Goal: Task Accomplishment & Management: Use online tool/utility

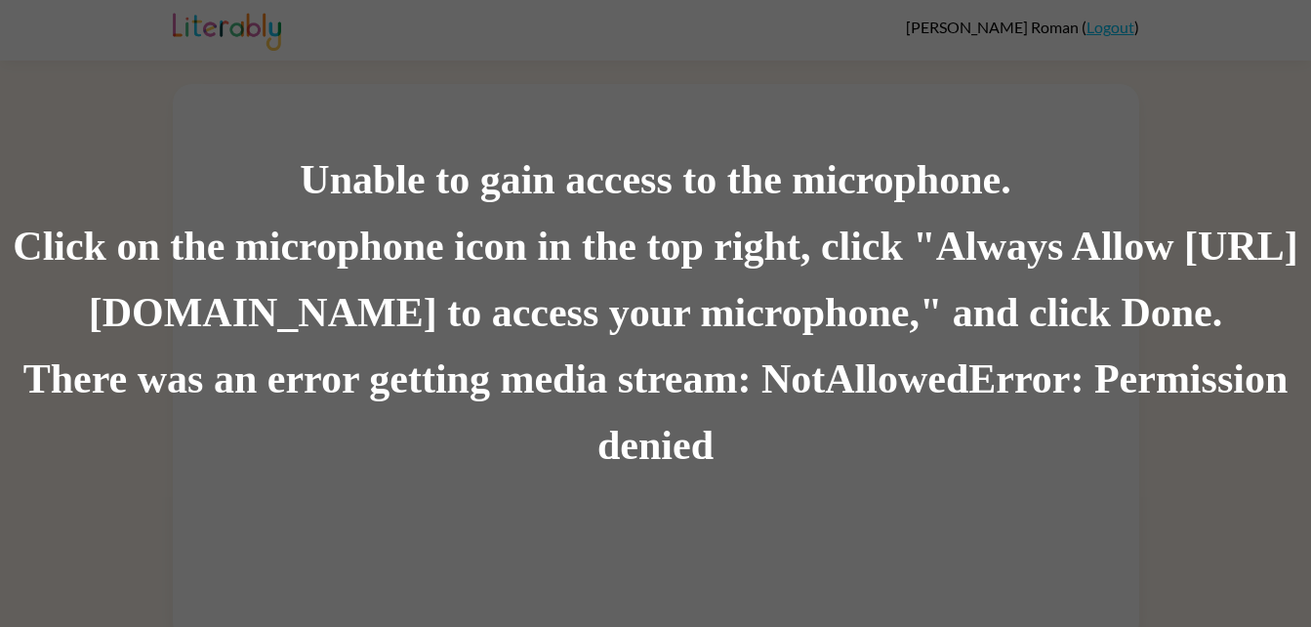
click at [680, 455] on div "There was an error getting media stream: NotAllowedError: Permission denied" at bounding box center [655, 412] width 1311 height 133
click at [648, 420] on div "There was an error getting media stream: NotAllowedError: Permission denied" at bounding box center [655, 412] width 1311 height 133
click at [701, 334] on div "Click on the microphone icon in the top right, click "Always Allow [URL][DOMAIN…" at bounding box center [655, 280] width 1311 height 133
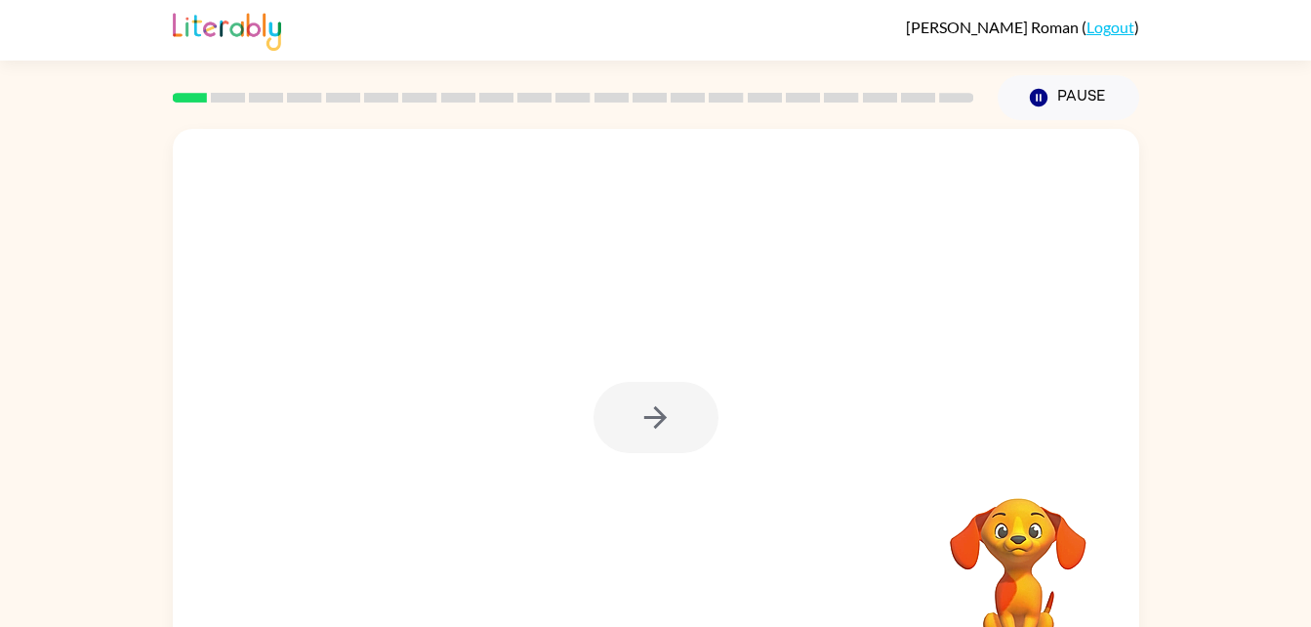
click at [627, 415] on div at bounding box center [655, 417] width 125 height 71
click at [644, 394] on button "button" at bounding box center [655, 417] width 125 height 71
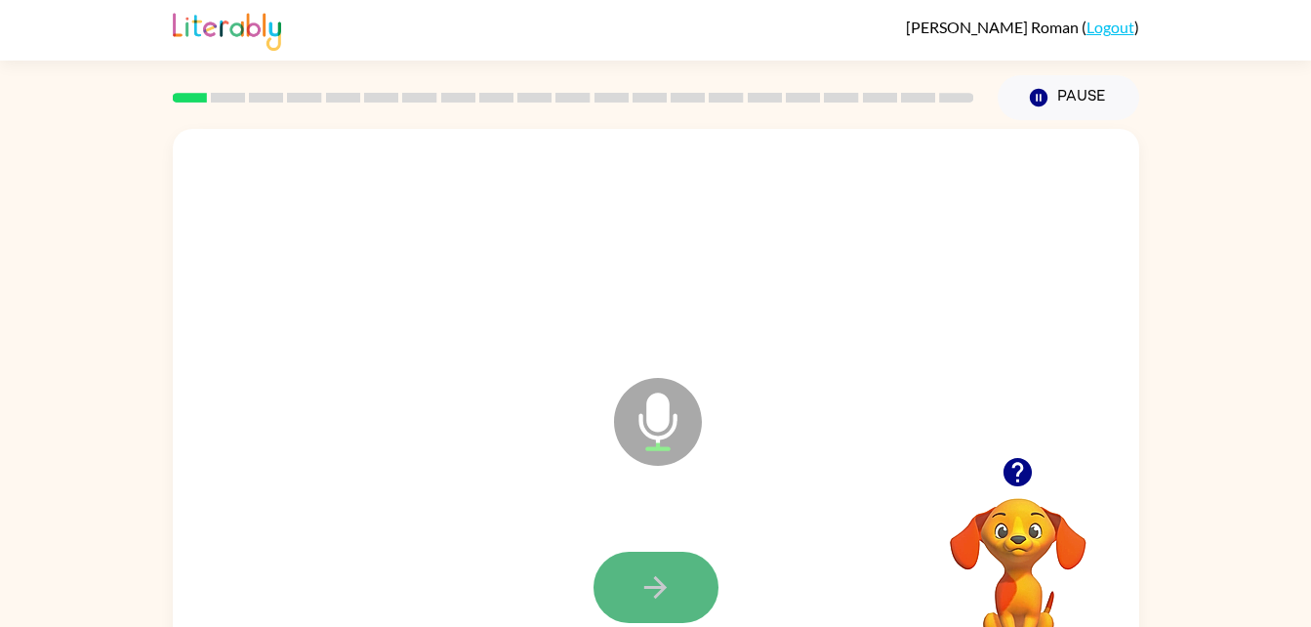
click at [664, 560] on button "button" at bounding box center [655, 586] width 125 height 71
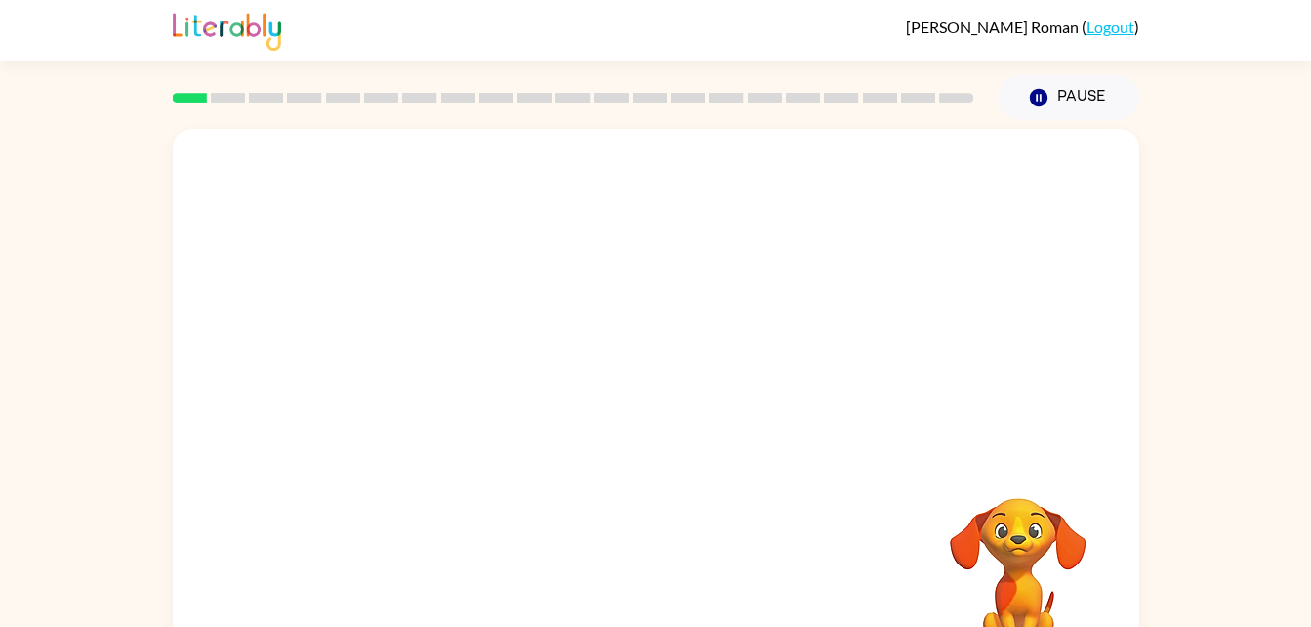
scroll to position [60, 0]
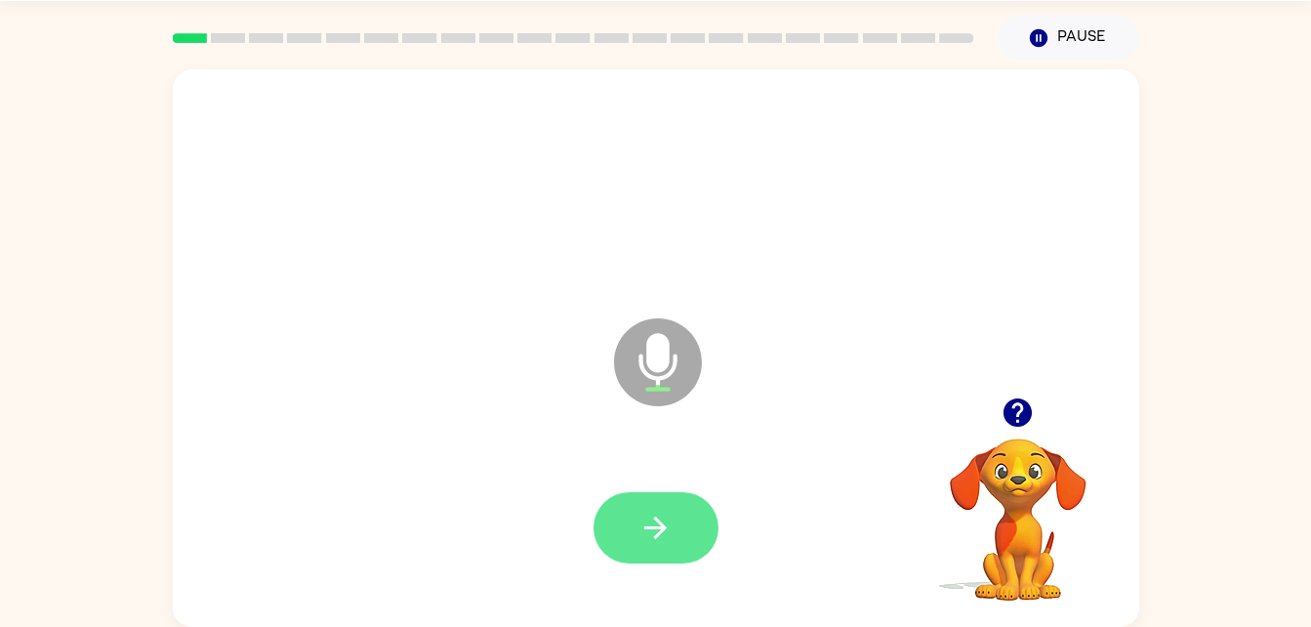
click at [637, 559] on button "button" at bounding box center [655, 527] width 125 height 71
click at [669, 532] on icon "button" at bounding box center [655, 527] width 34 height 34
click at [656, 539] on icon "button" at bounding box center [655, 527] width 34 height 34
click at [705, 534] on button "button" at bounding box center [655, 527] width 125 height 71
click at [629, 520] on button "button" at bounding box center [655, 527] width 125 height 71
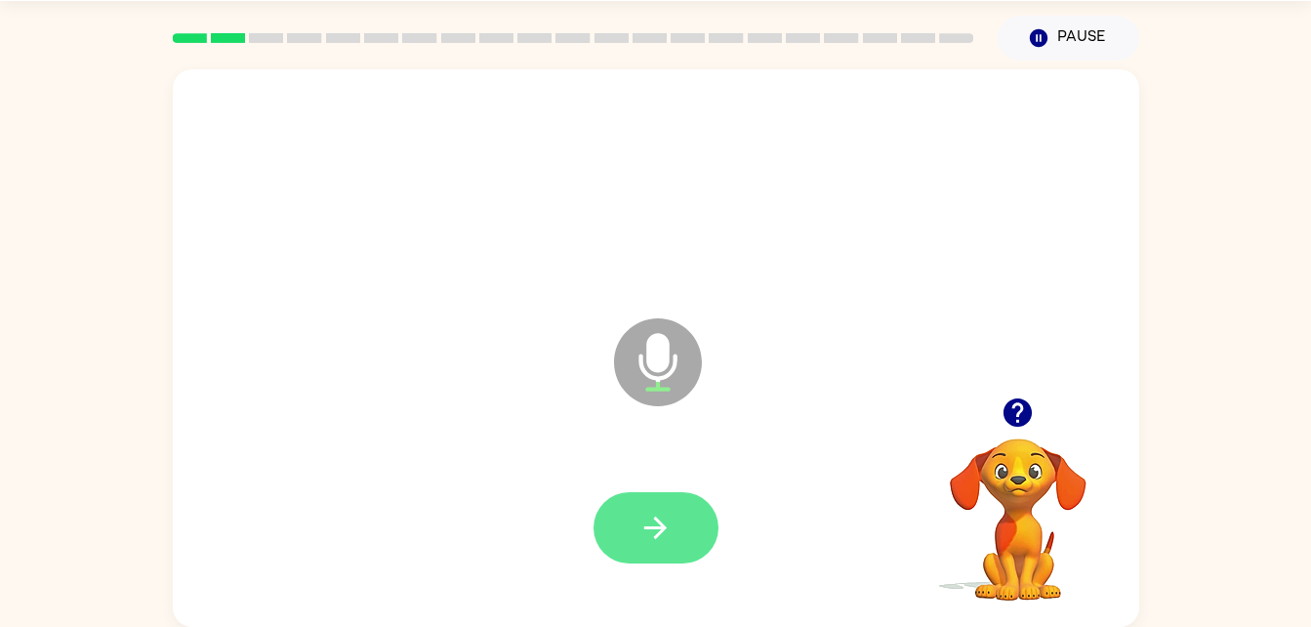
click at [644, 523] on icon "button" at bounding box center [655, 527] width 34 height 34
click at [652, 552] on button "button" at bounding box center [655, 527] width 125 height 71
click at [685, 536] on button "button" at bounding box center [655, 527] width 125 height 71
click at [679, 527] on button "button" at bounding box center [655, 527] width 125 height 71
click at [670, 517] on icon "button" at bounding box center [655, 527] width 34 height 34
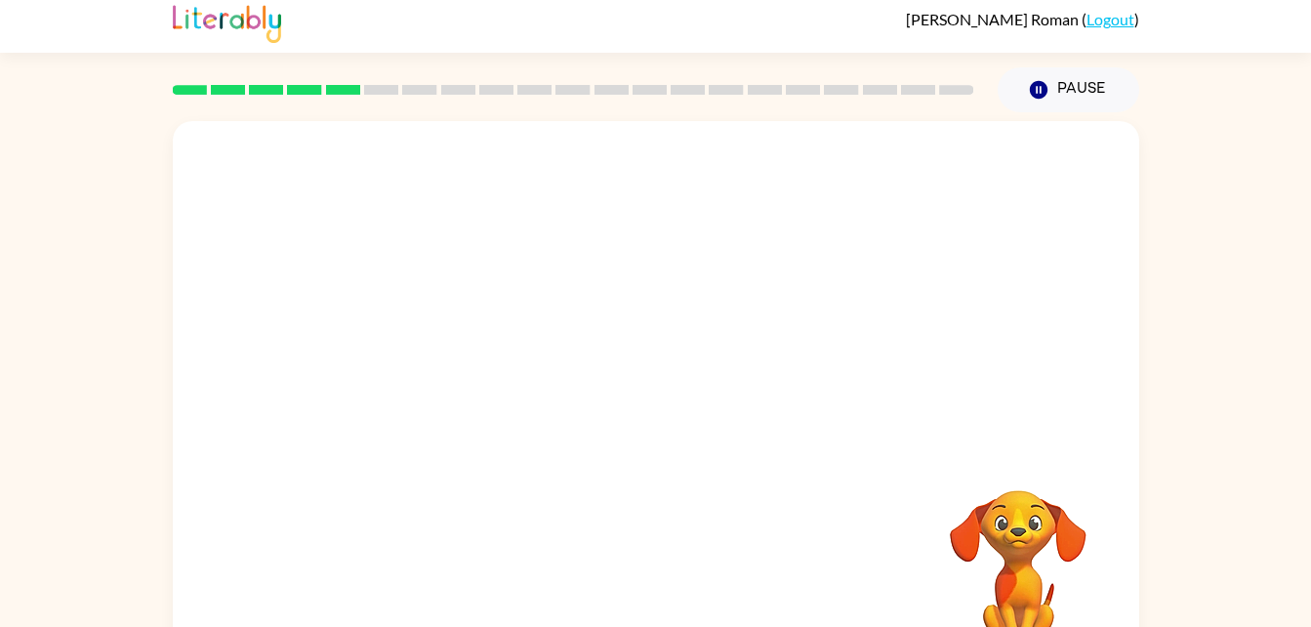
scroll to position [6, 0]
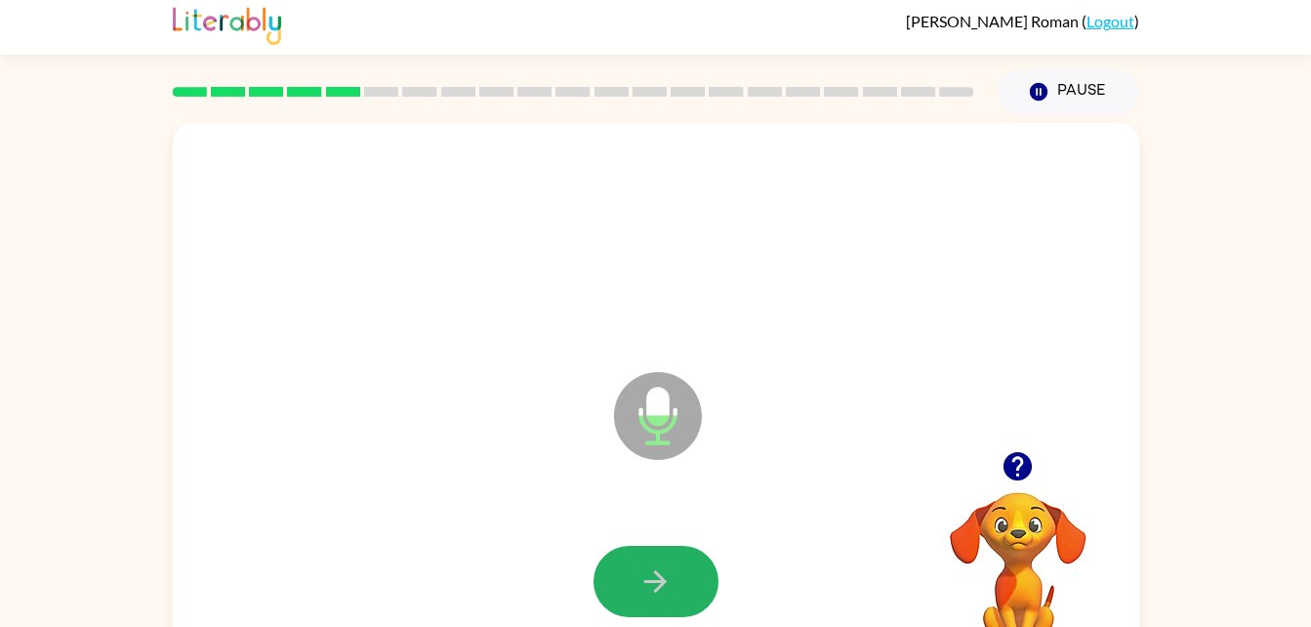
click at [678, 556] on button "button" at bounding box center [655, 581] width 125 height 71
click at [680, 552] on button "button" at bounding box center [655, 581] width 125 height 71
click at [672, 551] on button "button" at bounding box center [655, 581] width 125 height 71
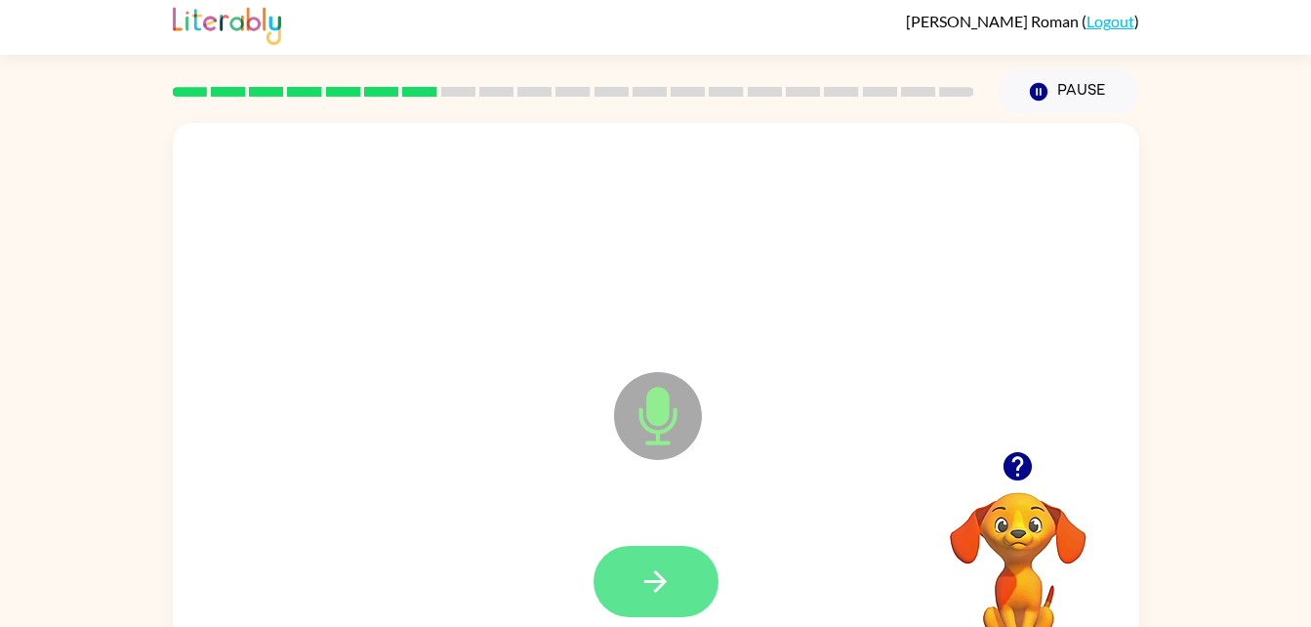
click at [655, 564] on icon "button" at bounding box center [655, 581] width 34 height 34
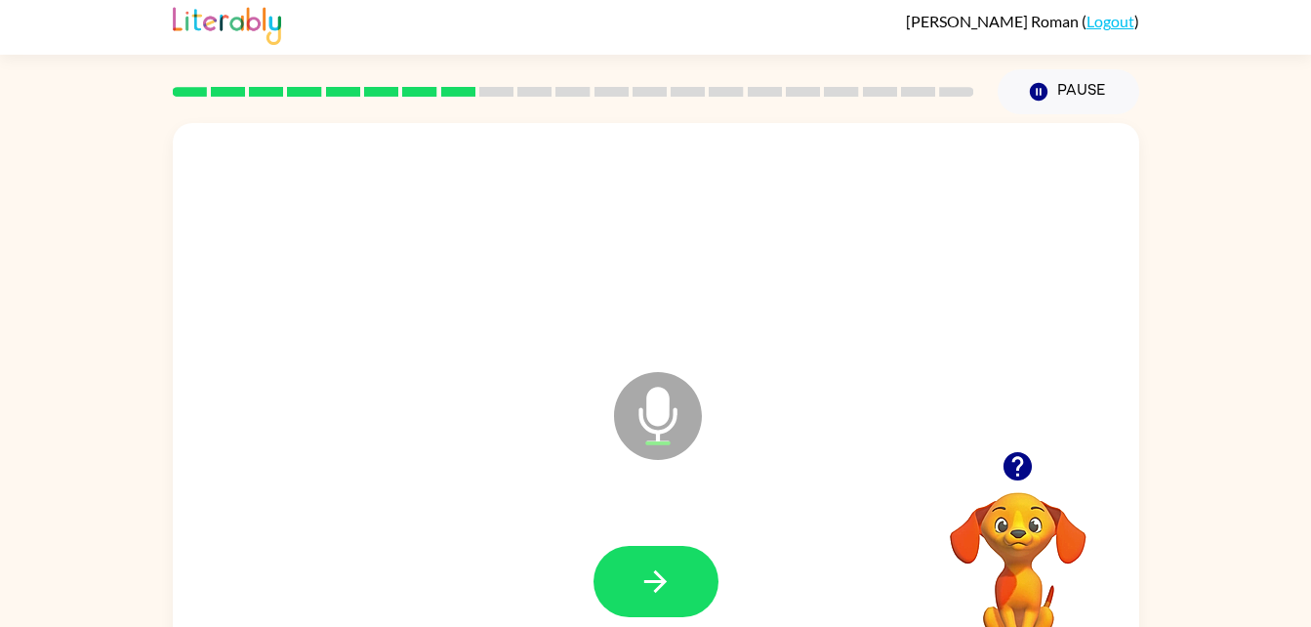
click at [639, 622] on div at bounding box center [655, 582] width 927 height 160
click at [647, 576] on icon "button" at bounding box center [655, 581] width 34 height 34
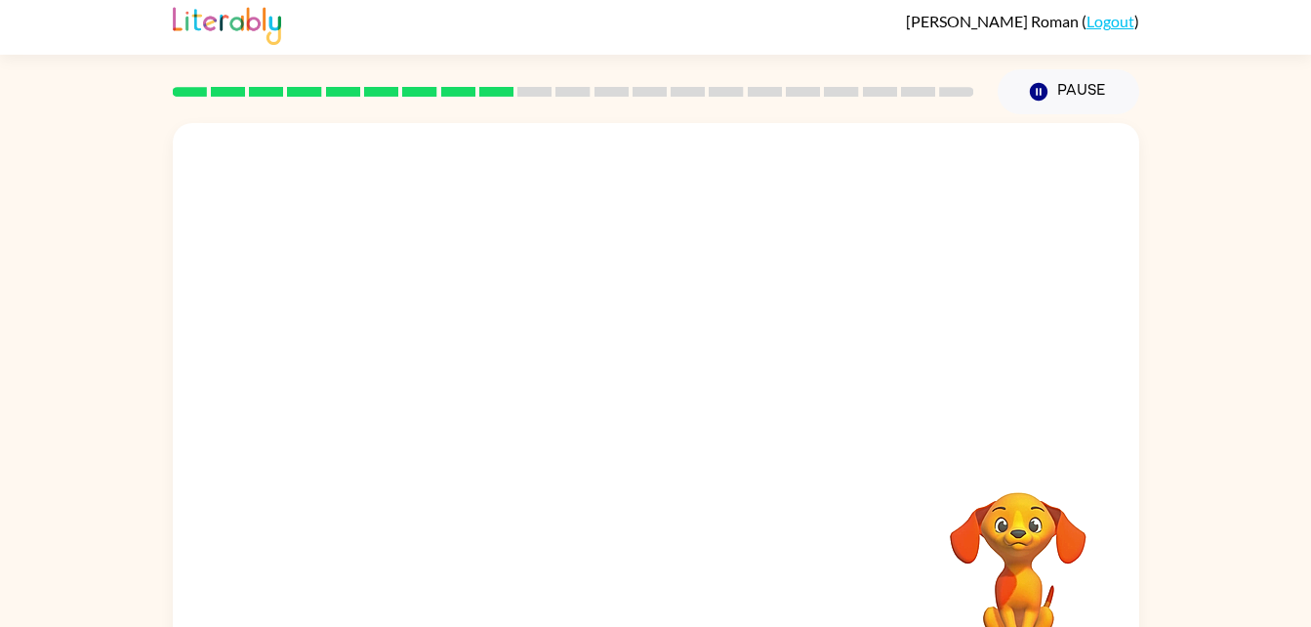
click at [792, 548] on div "Your browser must support playing .mp4 files to use Literably. Please try using…" at bounding box center [656, 401] width 966 height 557
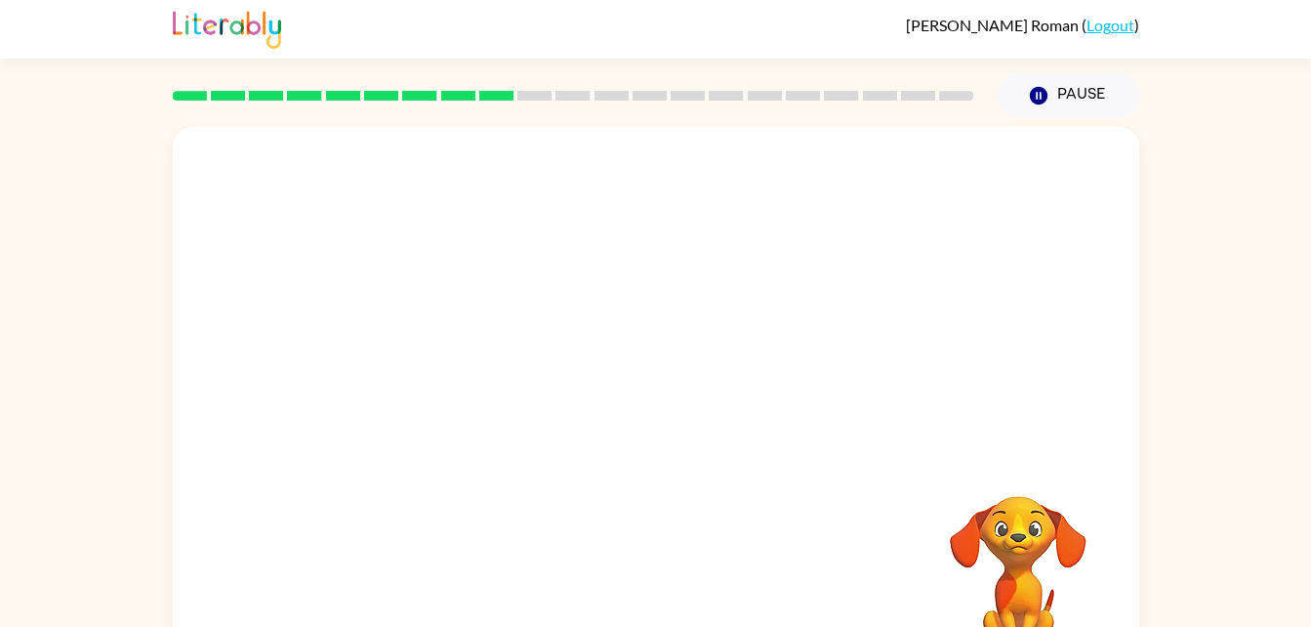
scroll to position [28, 0]
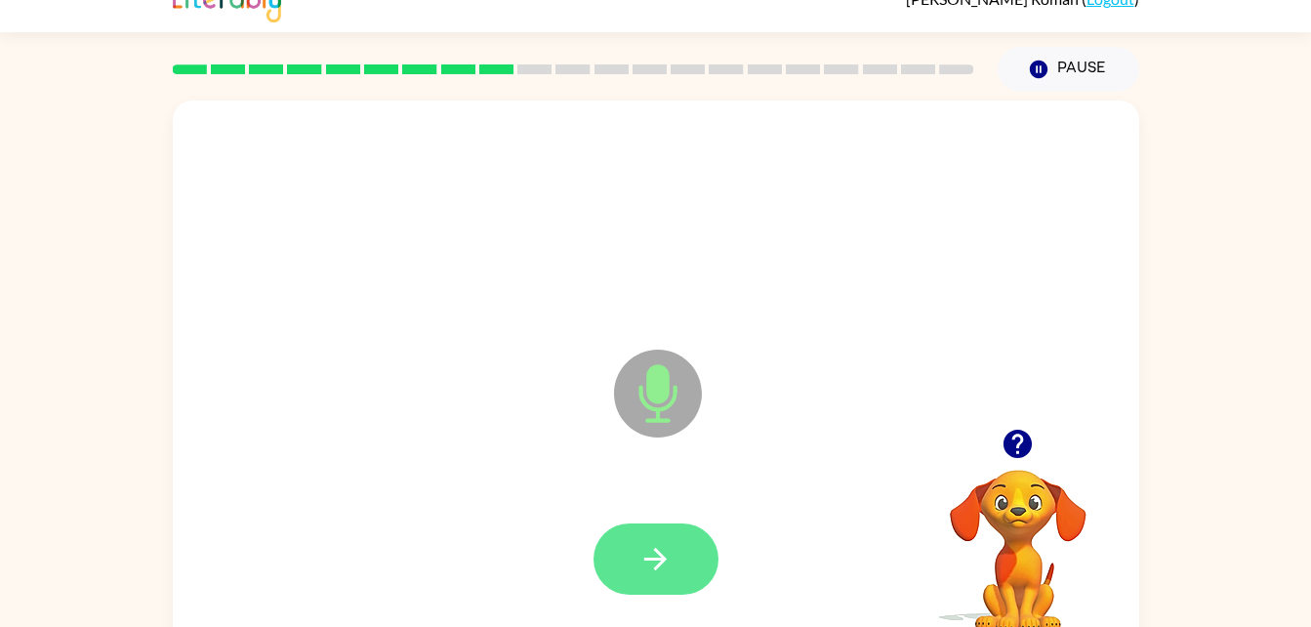
click at [662, 572] on icon "button" at bounding box center [655, 559] width 34 height 34
click at [681, 545] on button "button" at bounding box center [655, 558] width 125 height 71
click at [658, 534] on button "button" at bounding box center [655, 558] width 125 height 71
click at [653, 561] on icon "button" at bounding box center [655, 559] width 34 height 34
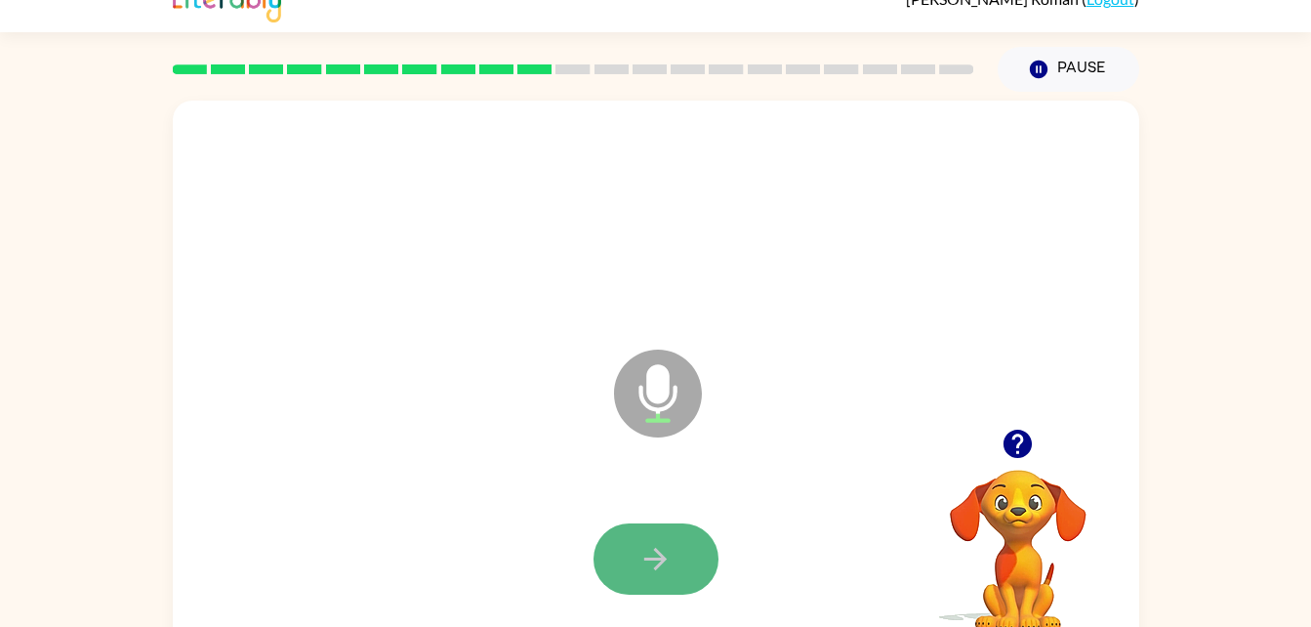
click at [687, 558] on button "button" at bounding box center [655, 558] width 125 height 71
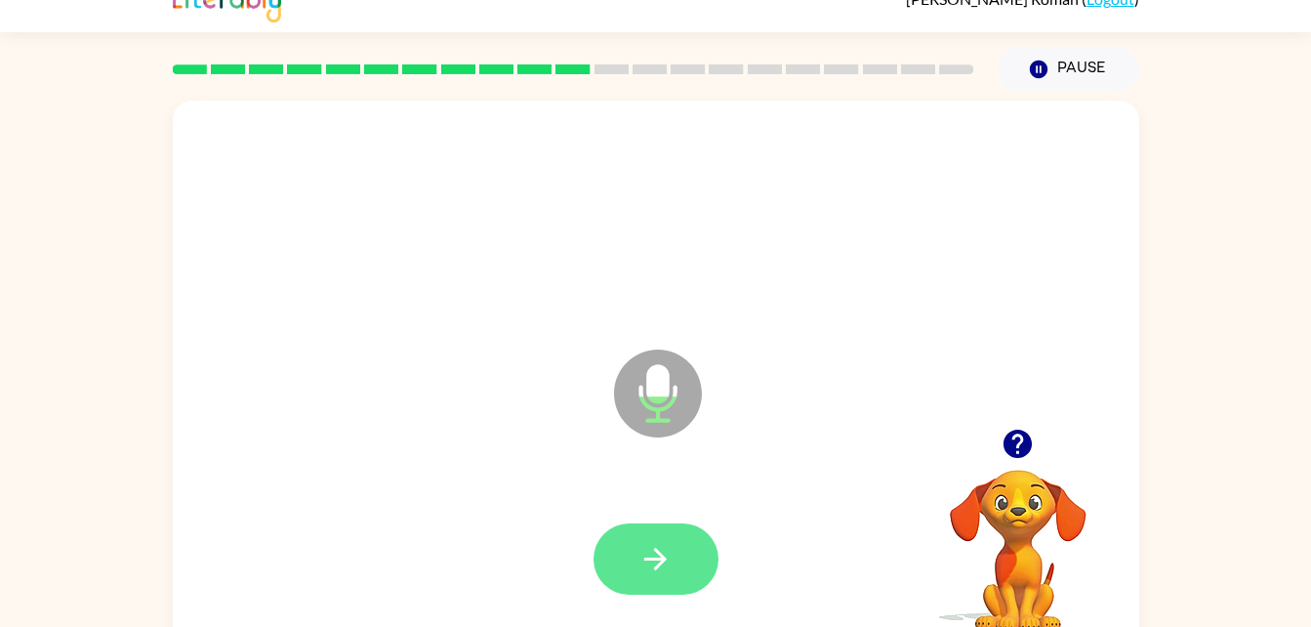
click at [683, 537] on button "button" at bounding box center [655, 558] width 125 height 71
click at [671, 587] on button "button" at bounding box center [655, 558] width 125 height 71
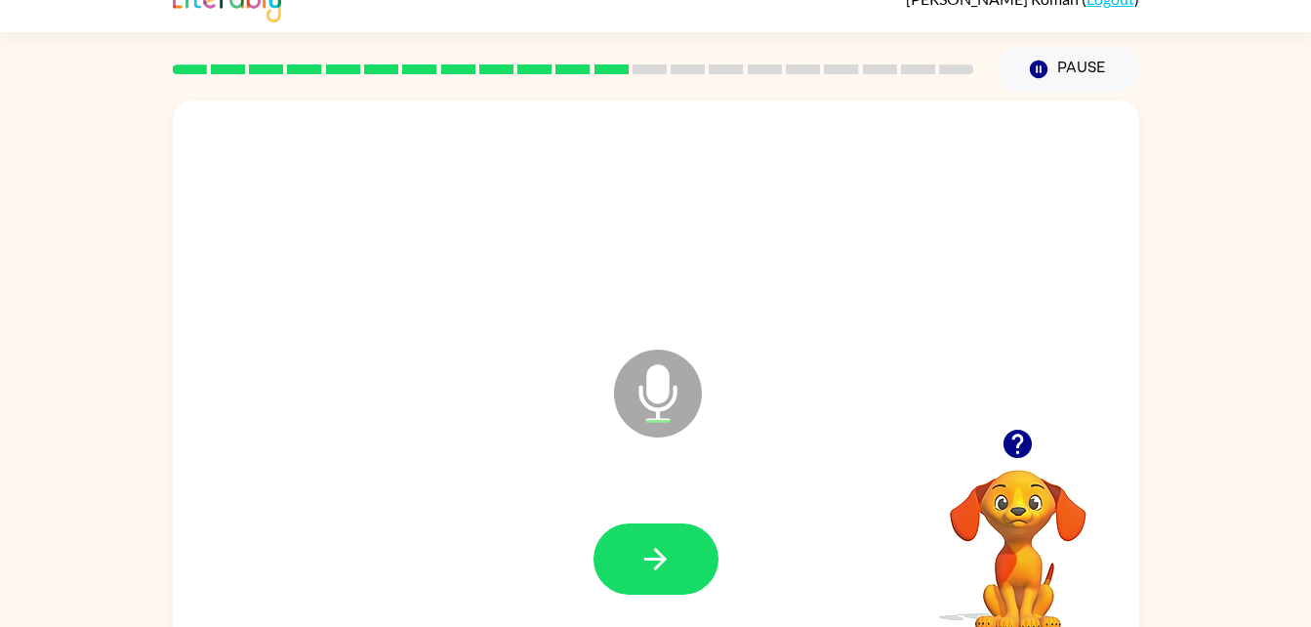
click at [671, 508] on div at bounding box center [655, 559] width 927 height 160
click at [687, 585] on button "button" at bounding box center [655, 558] width 125 height 71
click at [683, 562] on button "button" at bounding box center [655, 558] width 125 height 71
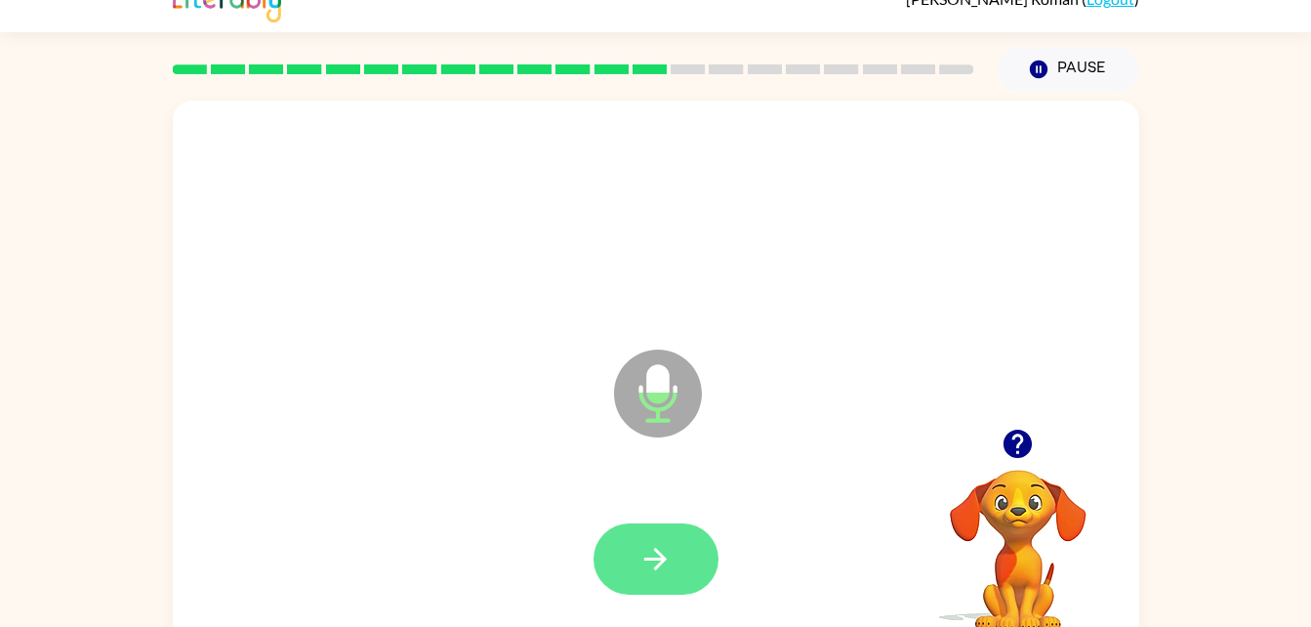
click at [696, 577] on button "button" at bounding box center [655, 558] width 125 height 71
click at [650, 542] on icon "button" at bounding box center [655, 559] width 34 height 34
click at [645, 589] on button "button" at bounding box center [655, 558] width 125 height 71
click at [644, 544] on icon "button" at bounding box center [655, 559] width 34 height 34
click at [671, 569] on icon "button" at bounding box center [655, 559] width 34 height 34
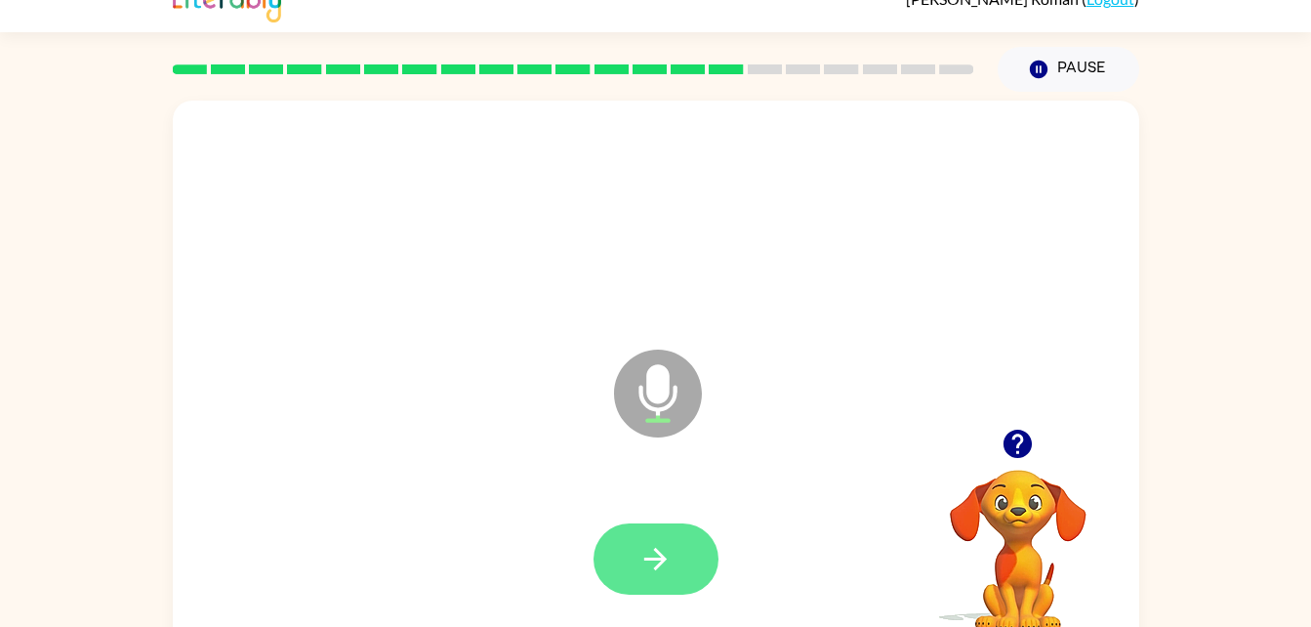
click at [633, 567] on button "button" at bounding box center [655, 558] width 125 height 71
click at [631, 583] on button "button" at bounding box center [655, 558] width 125 height 71
click at [656, 592] on button "button" at bounding box center [655, 558] width 125 height 71
click at [652, 544] on icon "button" at bounding box center [655, 559] width 34 height 34
click at [648, 551] on icon "button" at bounding box center [655, 559] width 34 height 34
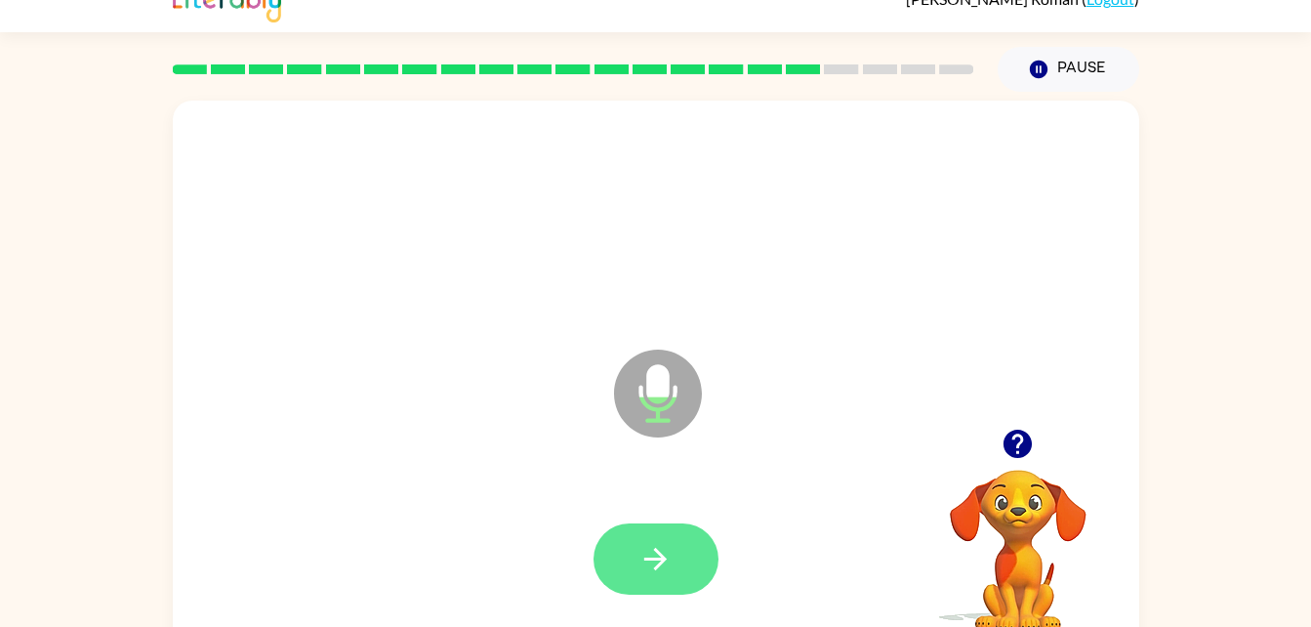
click at [637, 553] on button "button" at bounding box center [655, 558] width 125 height 71
click at [646, 570] on icon "button" at bounding box center [655, 559] width 34 height 34
click at [615, 562] on button "button" at bounding box center [655, 558] width 125 height 71
click at [663, 542] on icon "button" at bounding box center [655, 559] width 34 height 34
click at [651, 580] on button "button" at bounding box center [655, 558] width 125 height 71
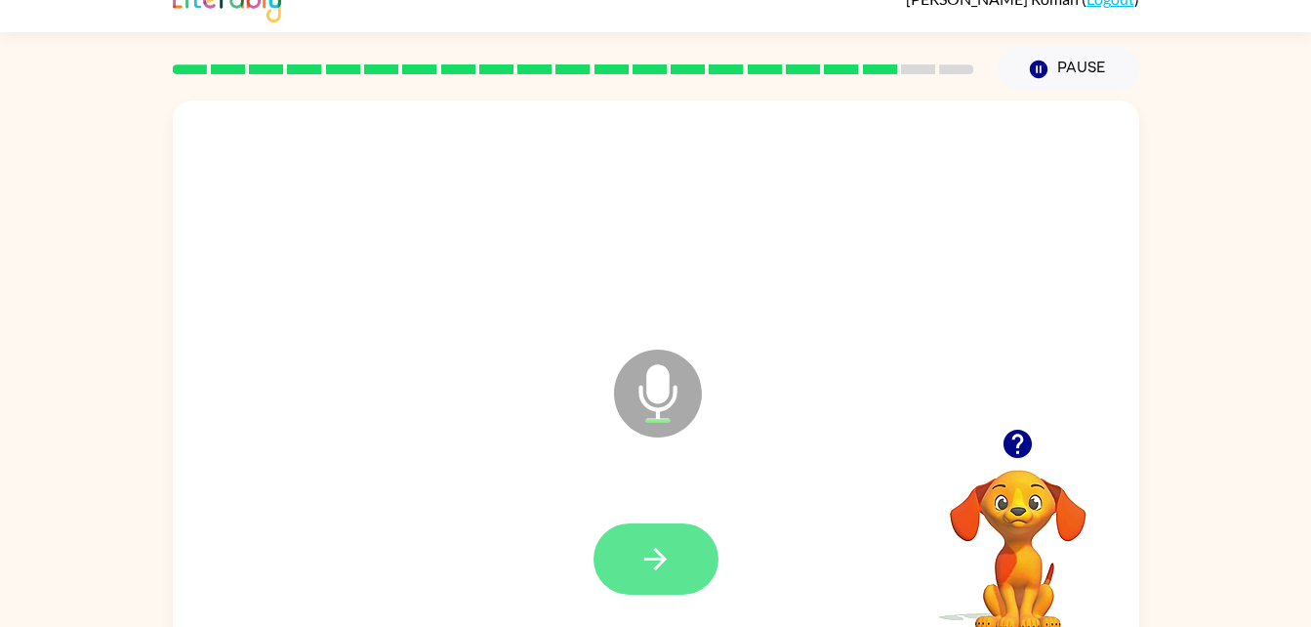
click at [641, 560] on icon "button" at bounding box center [655, 559] width 34 height 34
click at [607, 587] on button "button" at bounding box center [655, 558] width 125 height 71
click at [663, 558] on icon "button" at bounding box center [655, 559] width 22 height 22
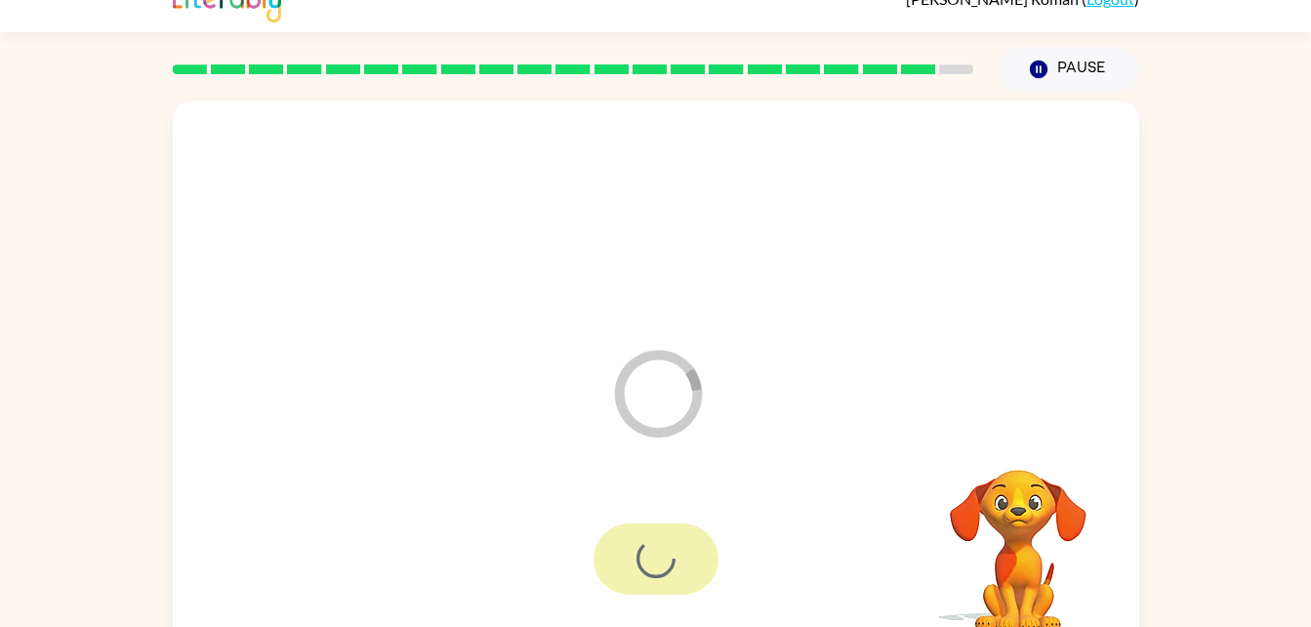
scroll to position [24, 0]
